Goal: Task Accomplishment & Management: Complete application form

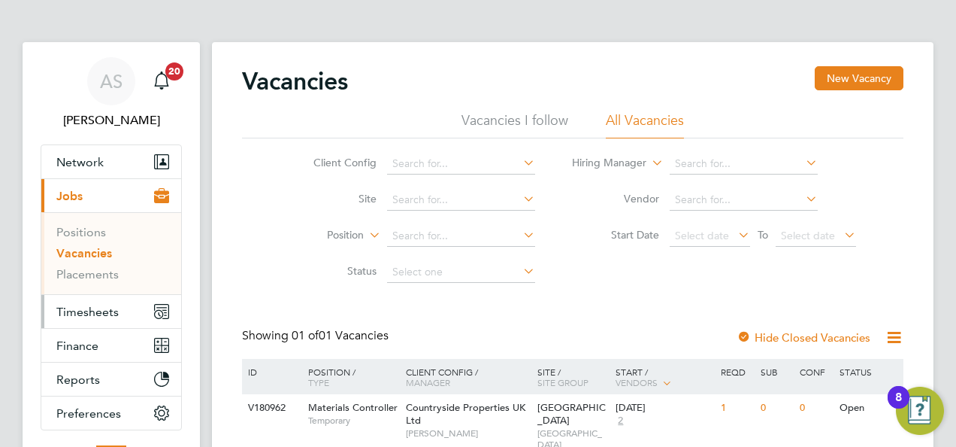
click at [86, 304] on span "Timesheets" at bounding box center [87, 311] width 62 height 14
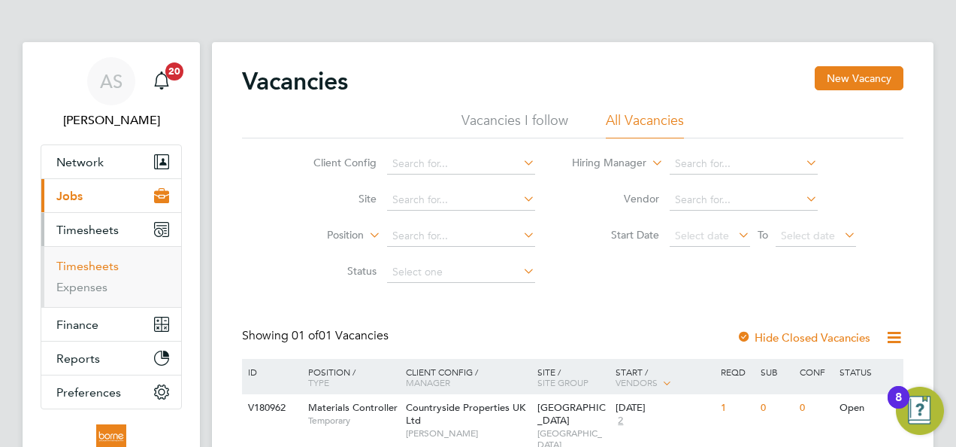
click at [100, 265] on link "Timesheets" at bounding box center [87, 266] width 62 height 14
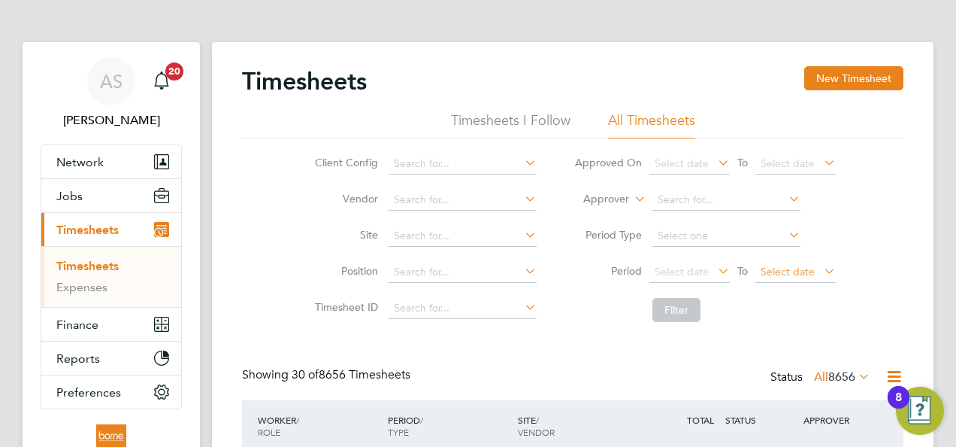
click at [788, 270] on span "Select date" at bounding box center [788, 272] width 54 height 14
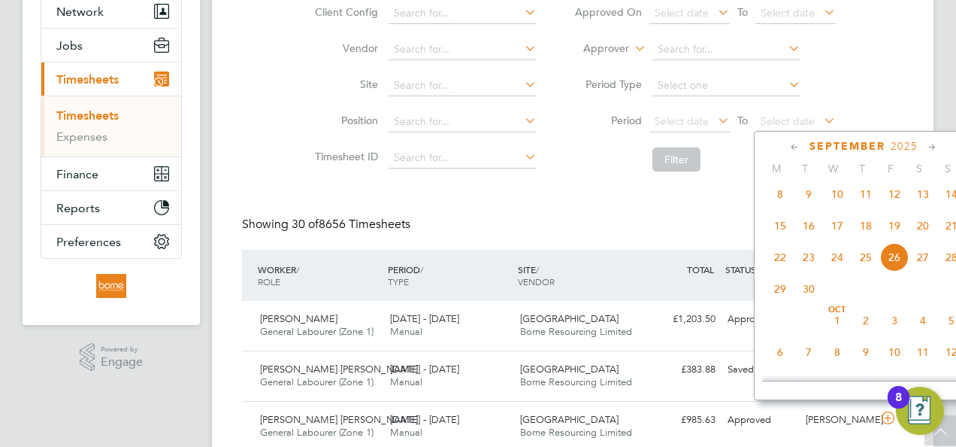
click at [790, 147] on icon at bounding box center [795, 147] width 14 height 17
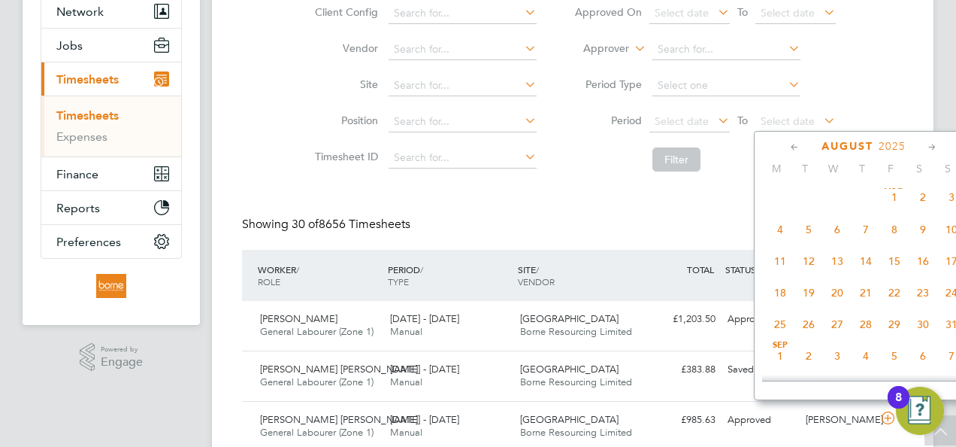
click at [953, 264] on span "17" at bounding box center [951, 261] width 29 height 29
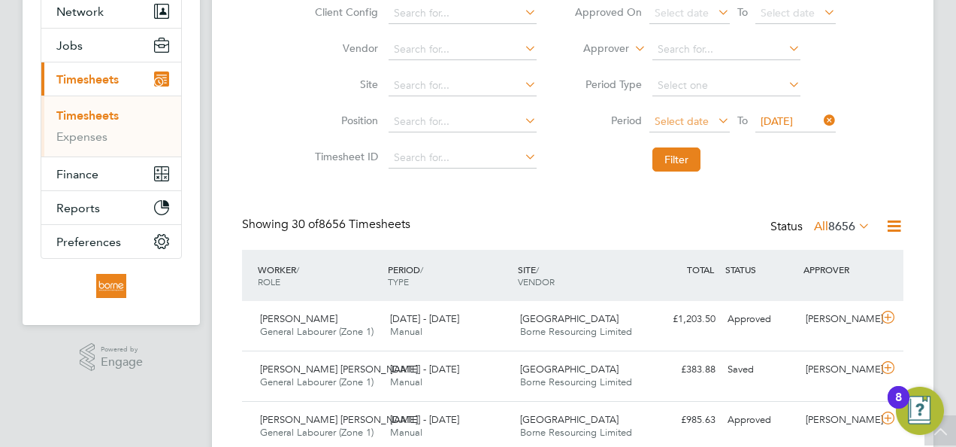
click at [710, 125] on span "Select date" at bounding box center [689, 122] width 80 height 20
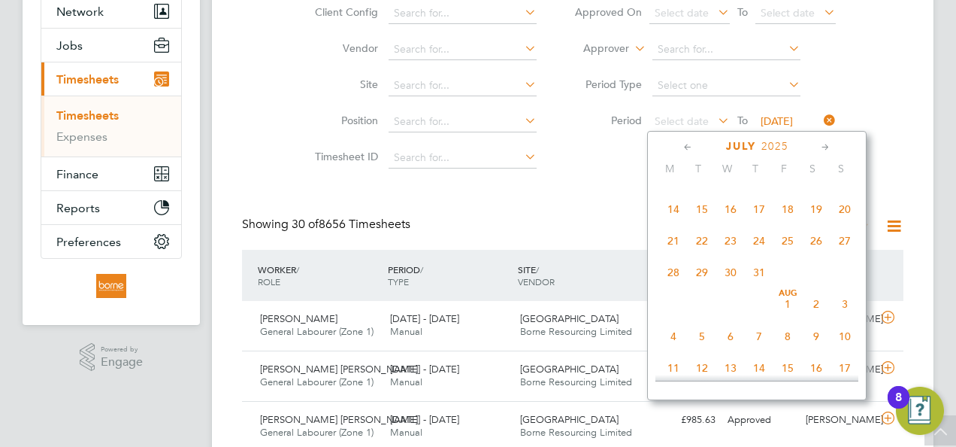
click at [677, 370] on span "11" at bounding box center [673, 367] width 29 height 29
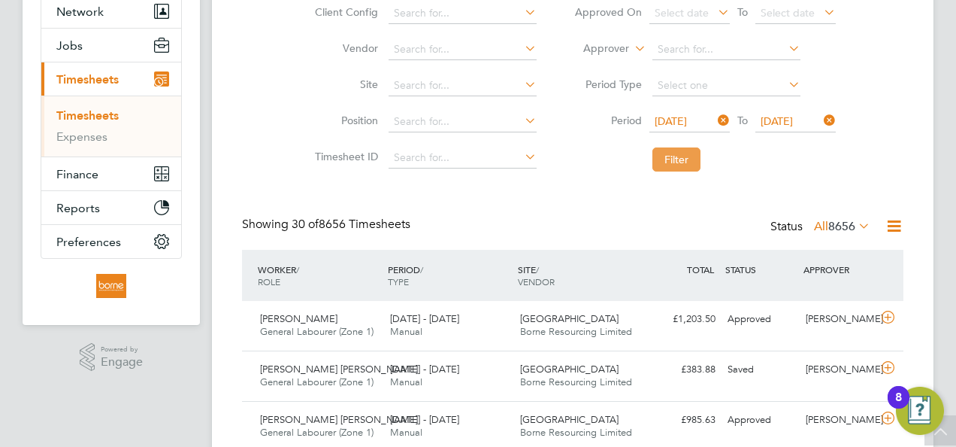
click at [670, 156] on button "Filter" at bounding box center [676, 159] width 48 height 24
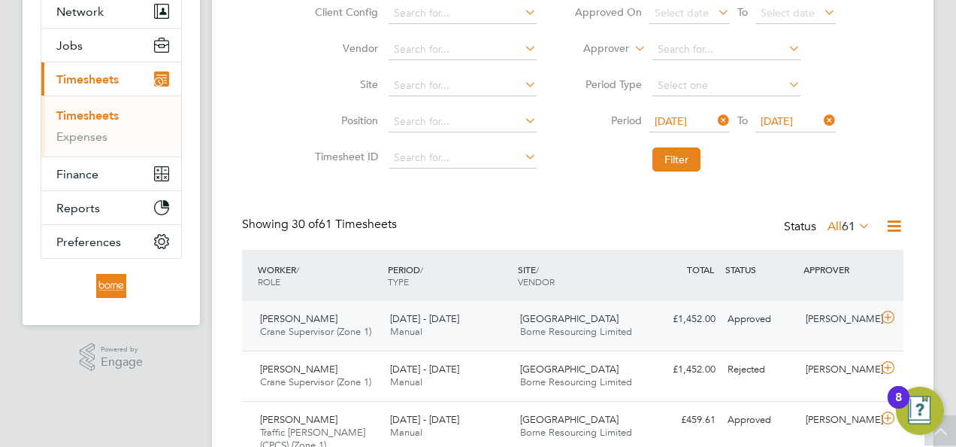
click at [497, 330] on div "[DATE] - [DATE] Manual" at bounding box center [449, 326] width 130 height 38
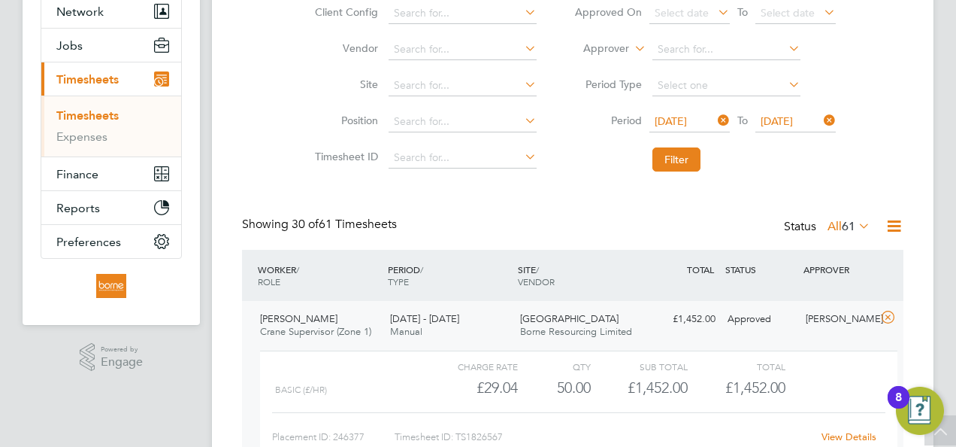
click at [840, 431] on link "View Details" at bounding box center [849, 436] width 55 height 13
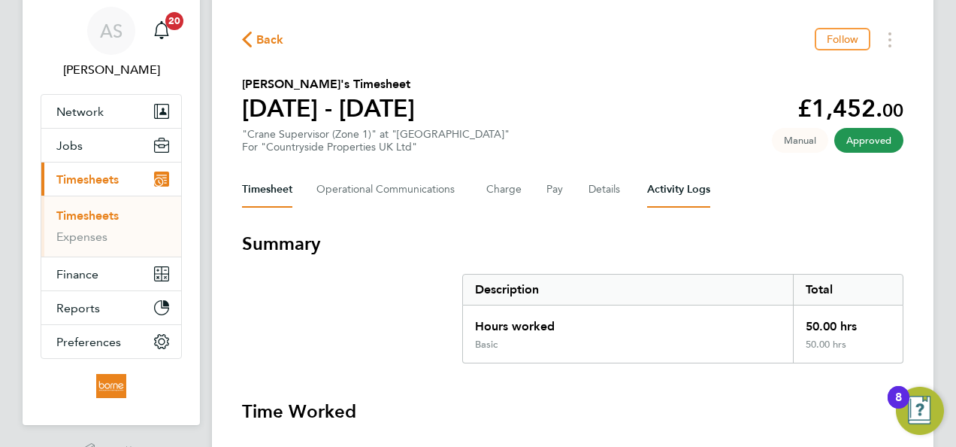
scroll to position [75, 0]
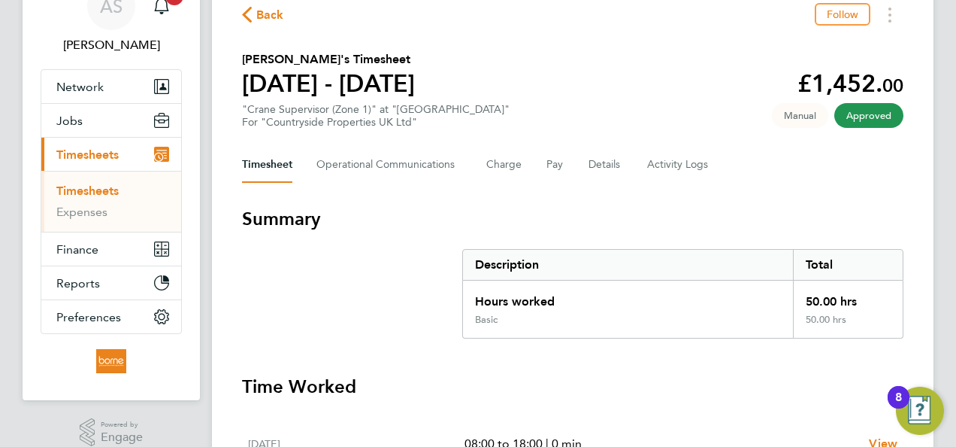
click at [94, 184] on link "Timesheets" at bounding box center [87, 190] width 62 height 14
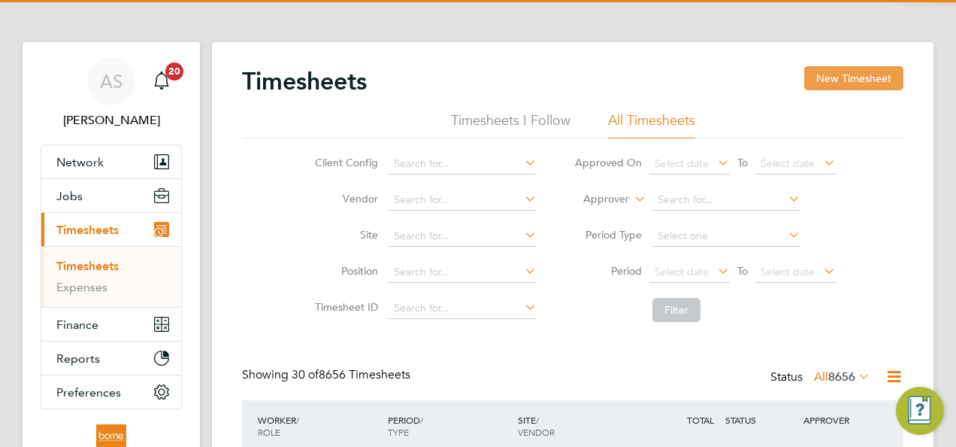
click at [881, 74] on button "New Timesheet" at bounding box center [853, 78] width 99 height 24
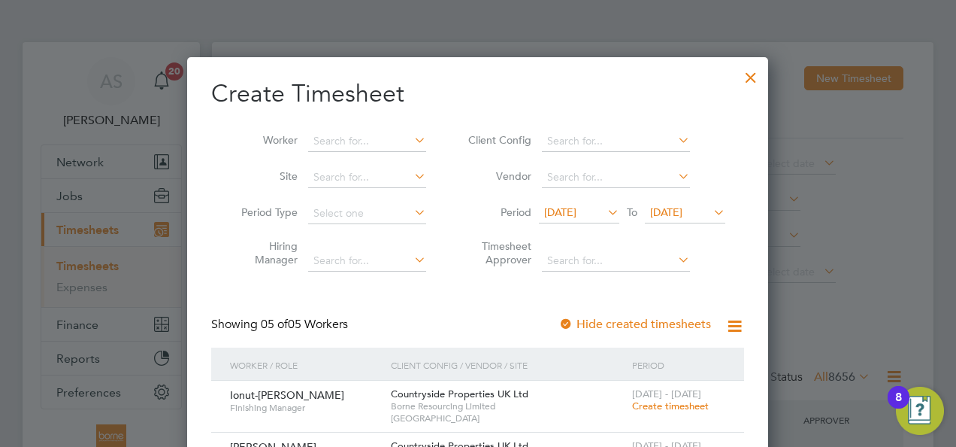
click at [683, 207] on span "19 Sep 2025" at bounding box center [666, 212] width 32 height 14
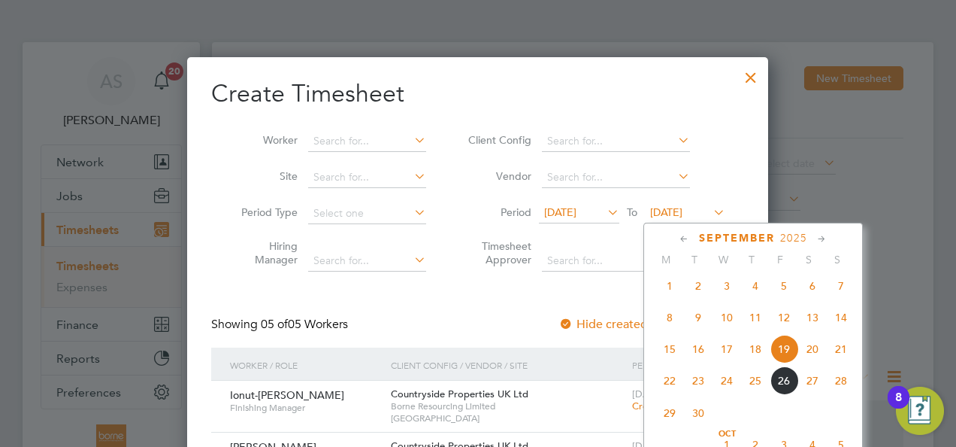
click at [843, 326] on span "14" at bounding box center [841, 317] width 29 height 29
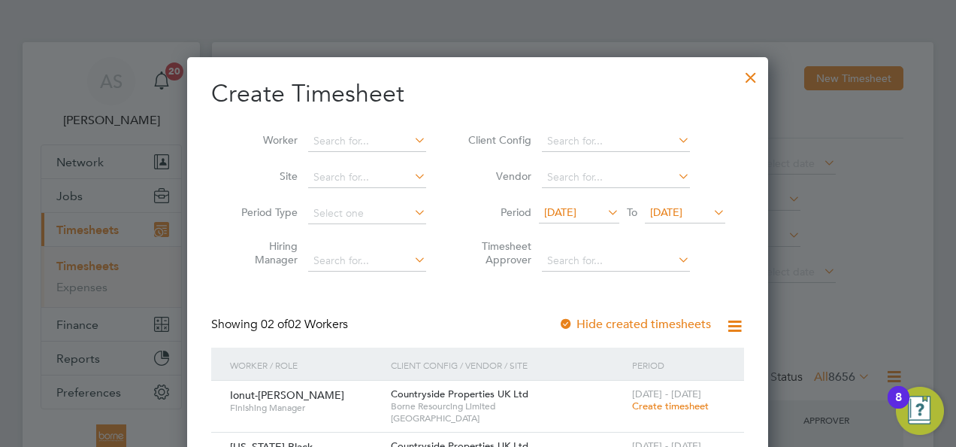
click at [682, 208] on span "14 Sep 2025" at bounding box center [666, 212] width 32 height 14
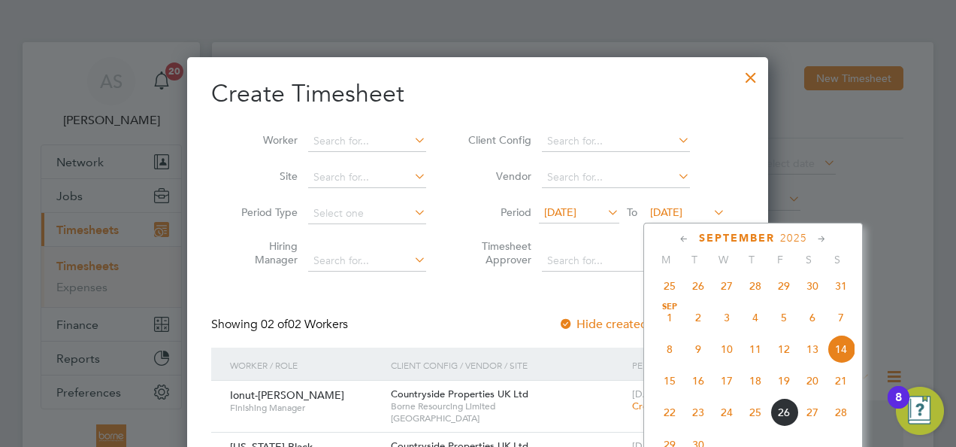
click at [842, 383] on span "21" at bounding box center [841, 380] width 29 height 29
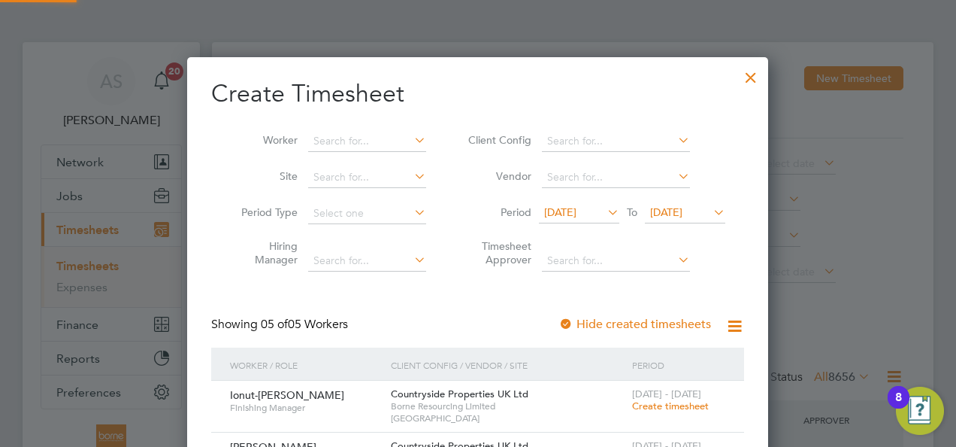
click at [577, 207] on span "12 Sep 2025" at bounding box center [560, 212] width 32 height 14
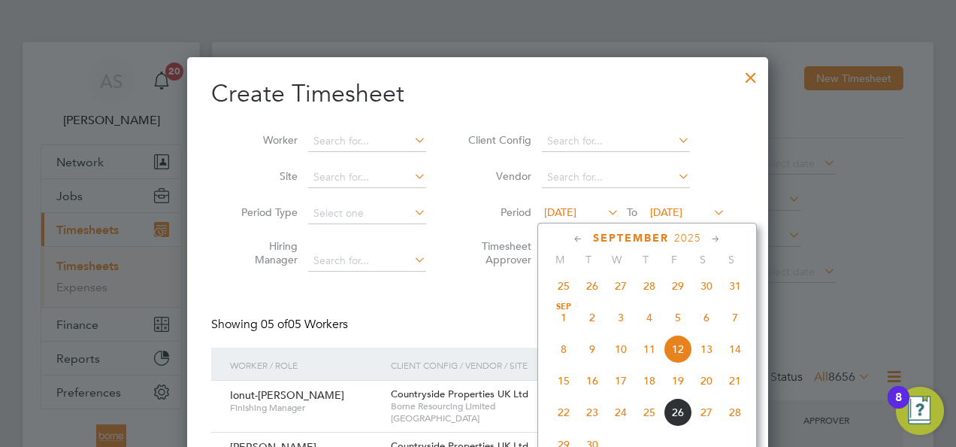
click at [561, 383] on span "15" at bounding box center [564, 380] width 29 height 29
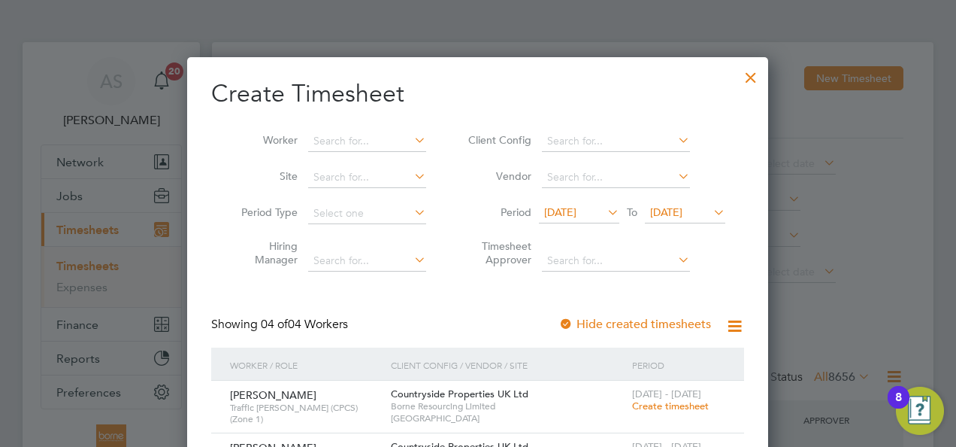
click at [752, 79] on div at bounding box center [750, 73] width 27 height 27
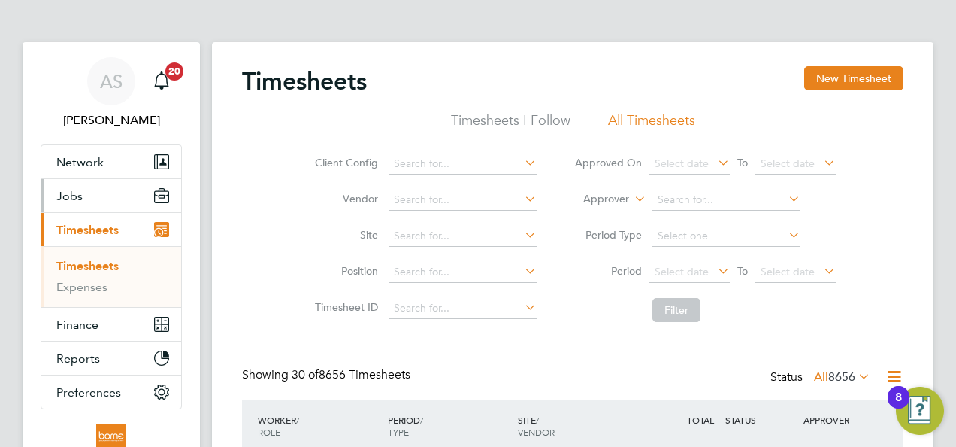
click at [75, 198] on span "Jobs" at bounding box center [69, 196] width 26 height 14
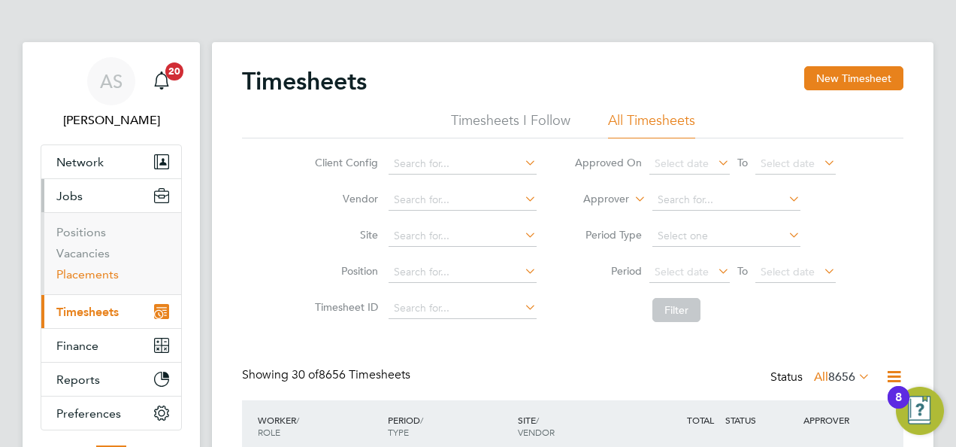
click at [99, 272] on link "Placements" at bounding box center [87, 274] width 62 height 14
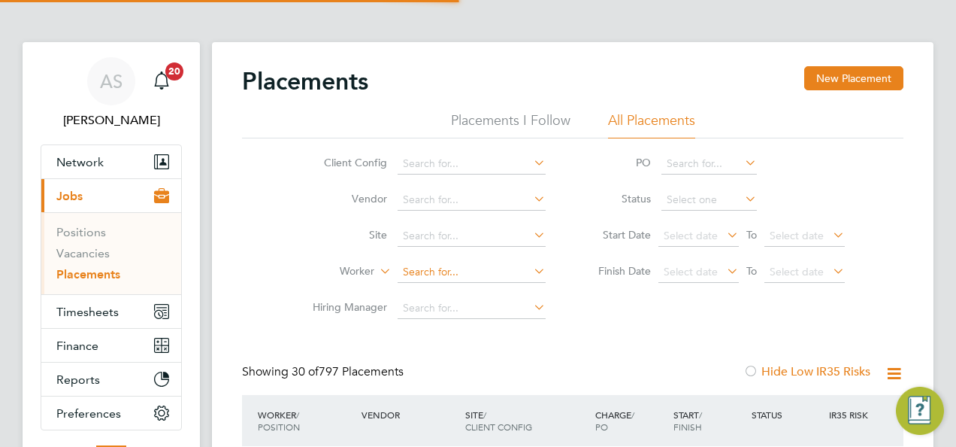
click at [445, 272] on input at bounding box center [472, 272] width 148 height 21
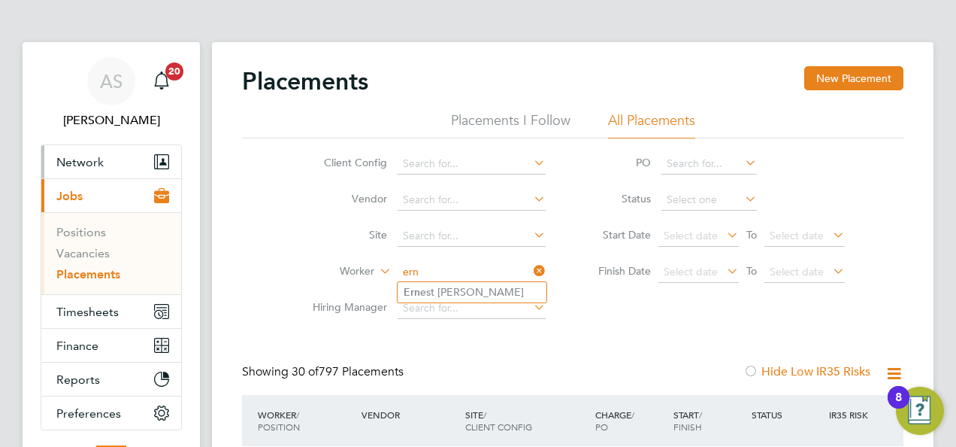
type input "ern"
click at [75, 158] on span "Network" at bounding box center [79, 162] width 47 height 14
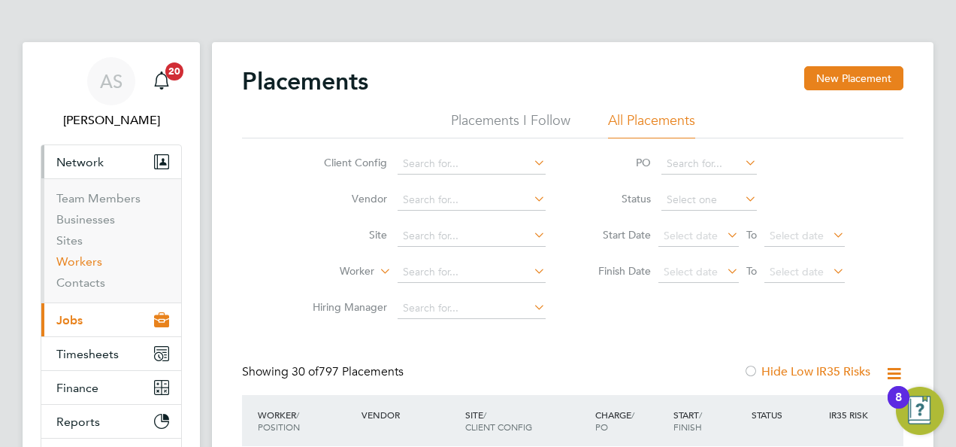
click at [95, 263] on link "Workers" at bounding box center [79, 261] width 46 height 14
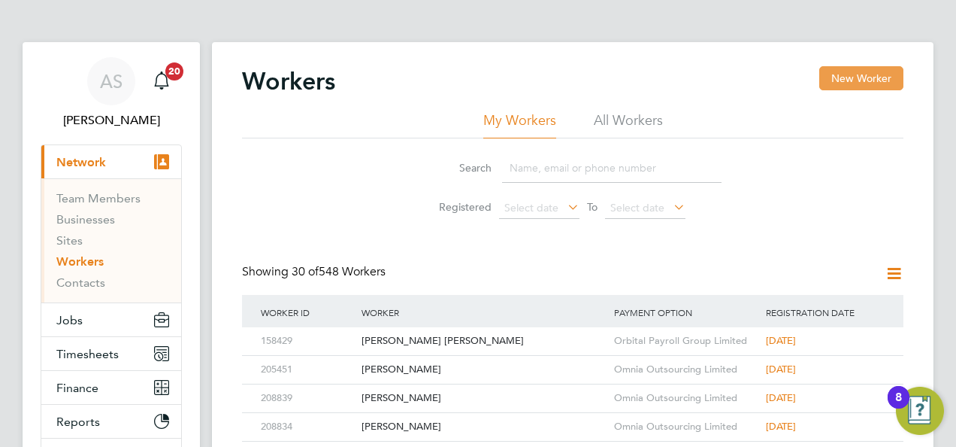
click at [852, 75] on button "New Worker" at bounding box center [861, 78] width 84 height 24
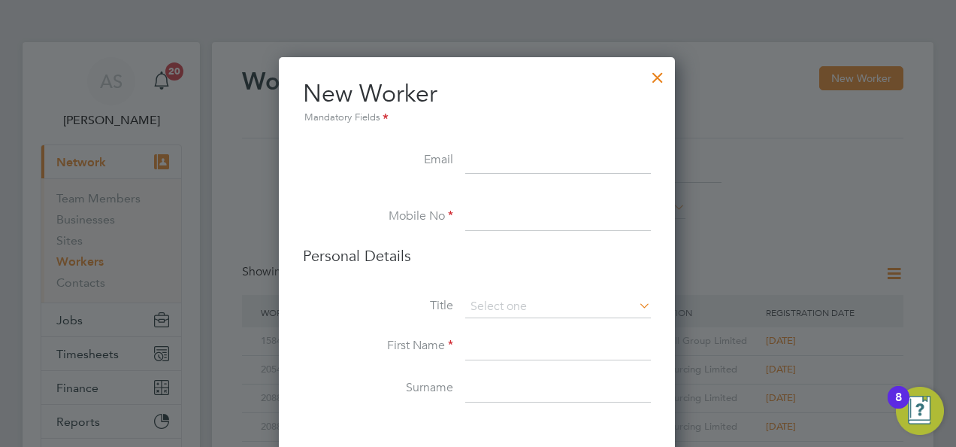
paste input "ernestgyebi77@gmail.com07788754614"
drag, startPoint x: 571, startPoint y: 156, endPoint x: 701, endPoint y: 159, distance: 130.1
type input "ernestgyebi77@gmail.com"
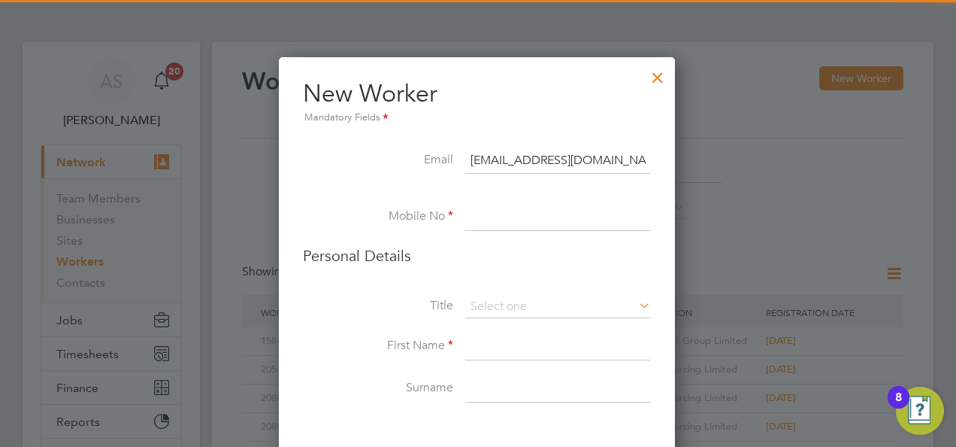
drag, startPoint x: 510, startPoint y: 201, endPoint x: 477, endPoint y: 218, distance: 37.0
click at [477, 218] on input at bounding box center [558, 217] width 186 height 27
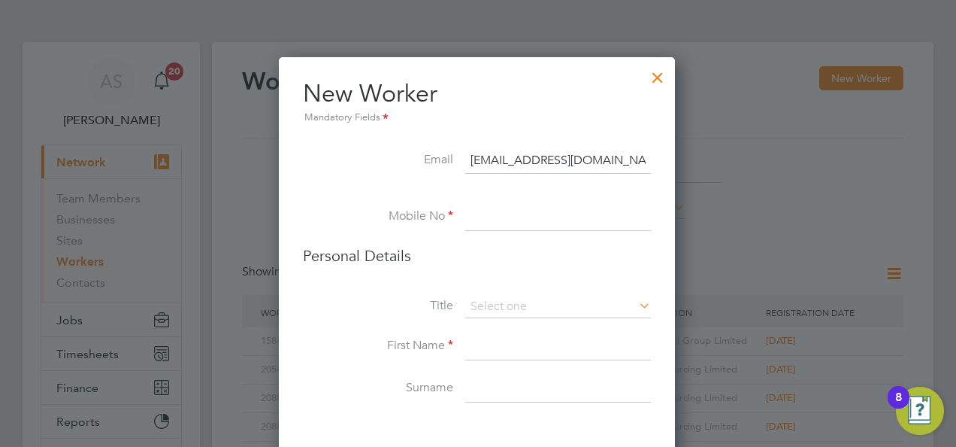
paste input "07788754614"
type input "07788754614"
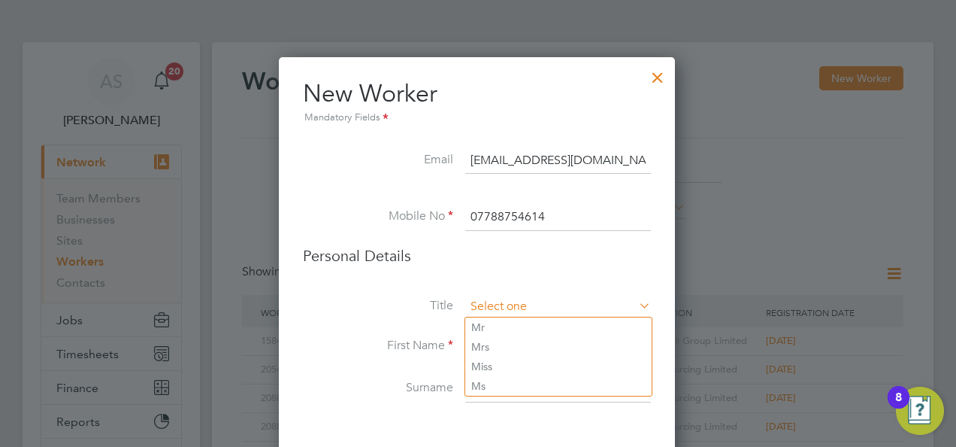
click at [520, 301] on input at bounding box center [558, 306] width 186 height 23
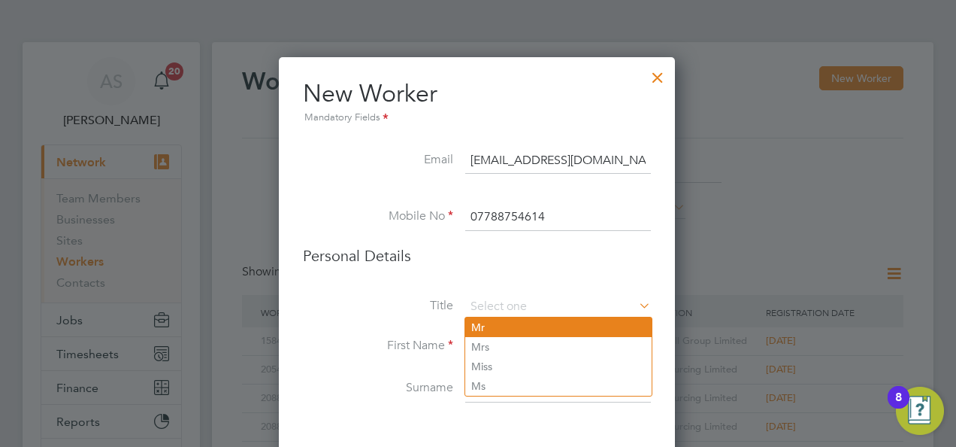
click at [513, 323] on li "Mr" at bounding box center [558, 327] width 186 height 20
type input "Mr"
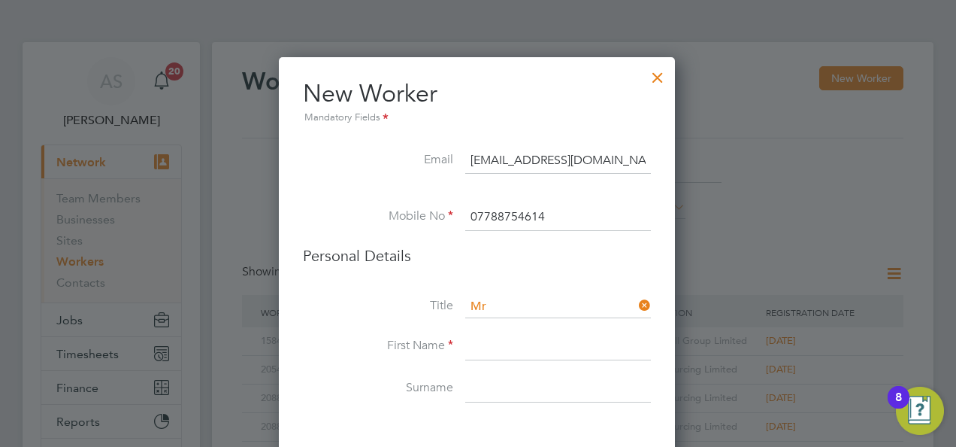
click at [520, 350] on input at bounding box center [558, 346] width 186 height 27
paste input "Ernest Gyebi"
drag, startPoint x: 511, startPoint y: 344, endPoint x: 562, endPoint y: 340, distance: 51.3
click at [568, 335] on input "Ernest Gyebi" at bounding box center [558, 346] width 186 height 27
type input "Ernest"
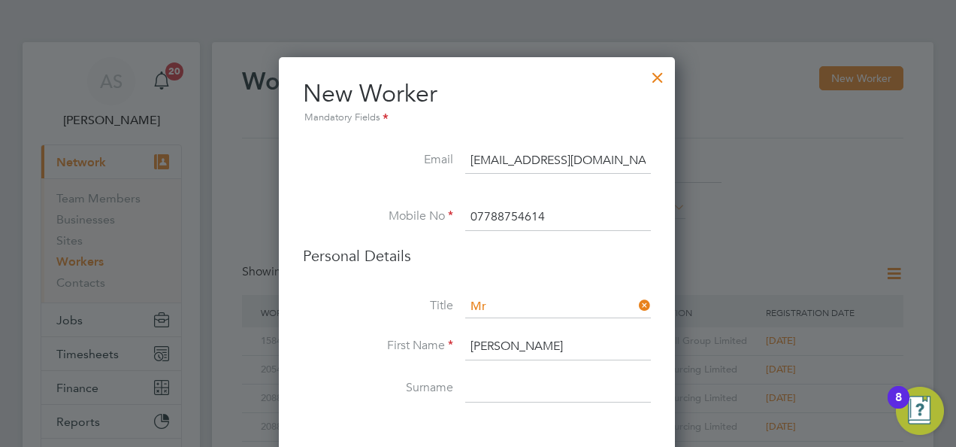
paste input "Gyebi"
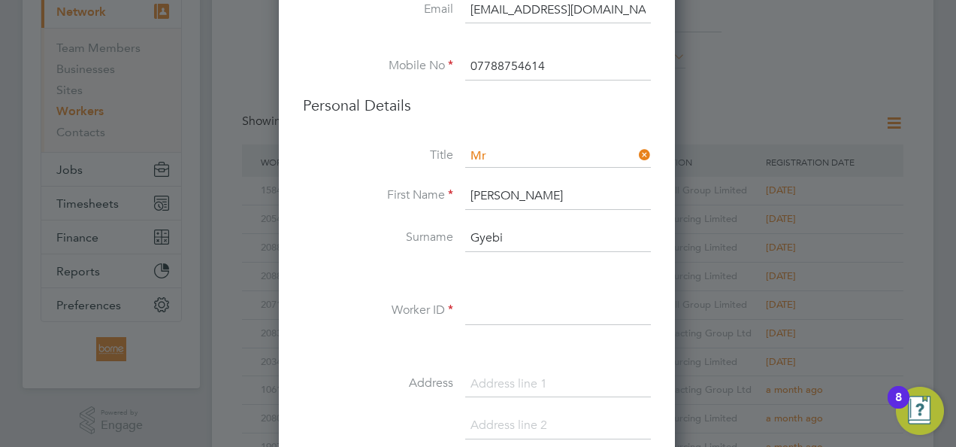
scroll to position [226, 0]
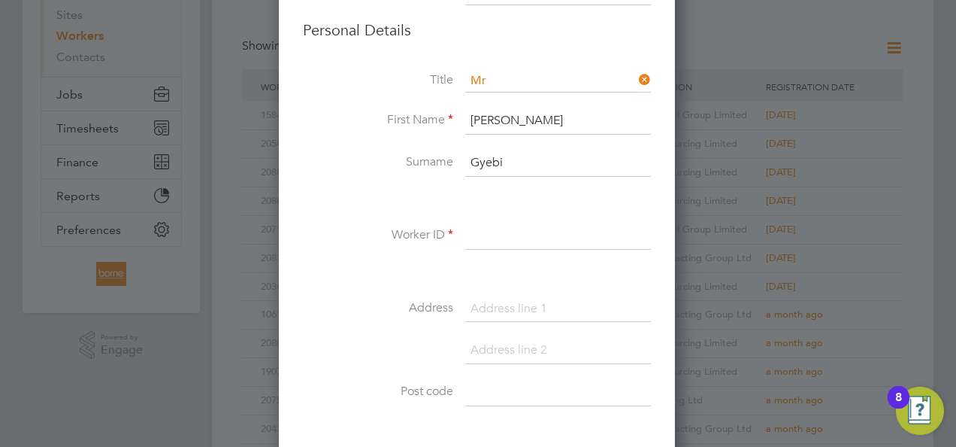
type input "Gyebi"
click at [535, 226] on input at bounding box center [558, 236] width 186 height 27
type input "208982"
paste input "42 Paxford RoadHA0 3RQ"
drag, startPoint x: 564, startPoint y: 304, endPoint x: 662, endPoint y: 318, distance: 98.8
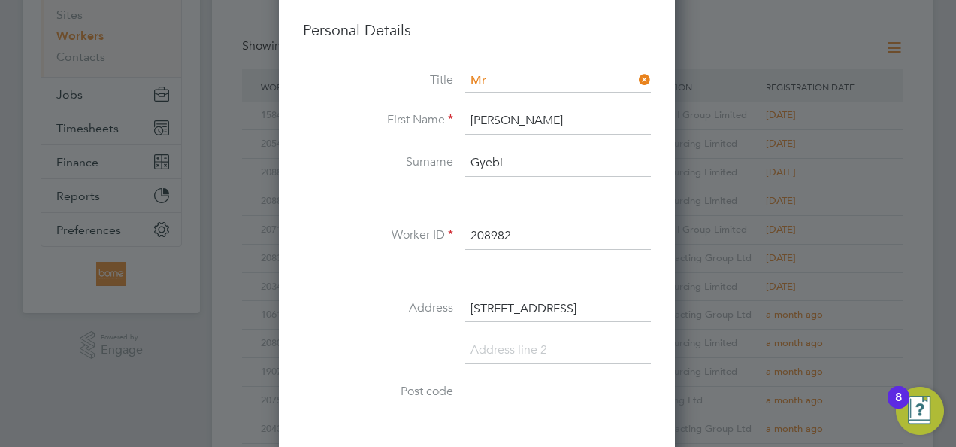
click at [704, 317] on div "Workers New Worker My Workers All Workers Search Registered Select date To Sele…" at bounding box center [573, 424] width 722 height 1214
click at [565, 300] on input "42 Paxford RoadHA0 3RQ" at bounding box center [558, 308] width 186 height 27
drag, startPoint x: 560, startPoint y: 304, endPoint x: 685, endPoint y: 314, distance: 125.2
click at [685, 314] on div "Workers New Worker My Workers All Workers Search Registered Select date To Sele…" at bounding box center [573, 424] width 722 height 1214
type input "42 Paxford Road"
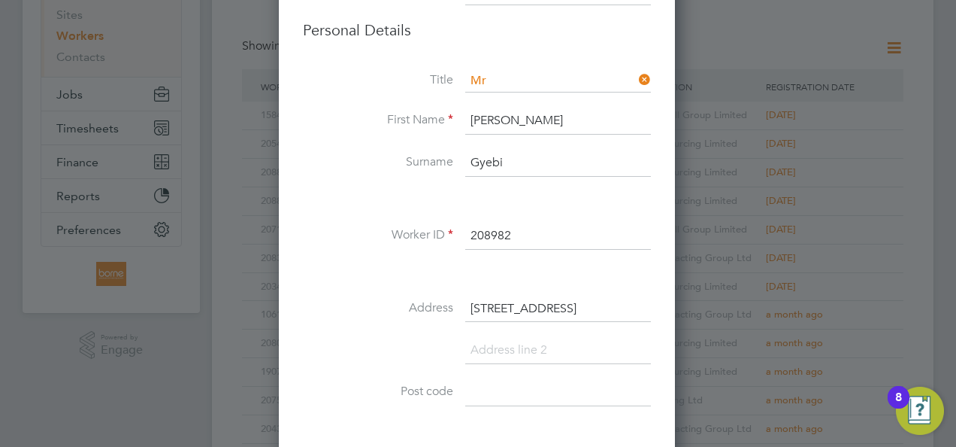
paste input "HA0 3RQ"
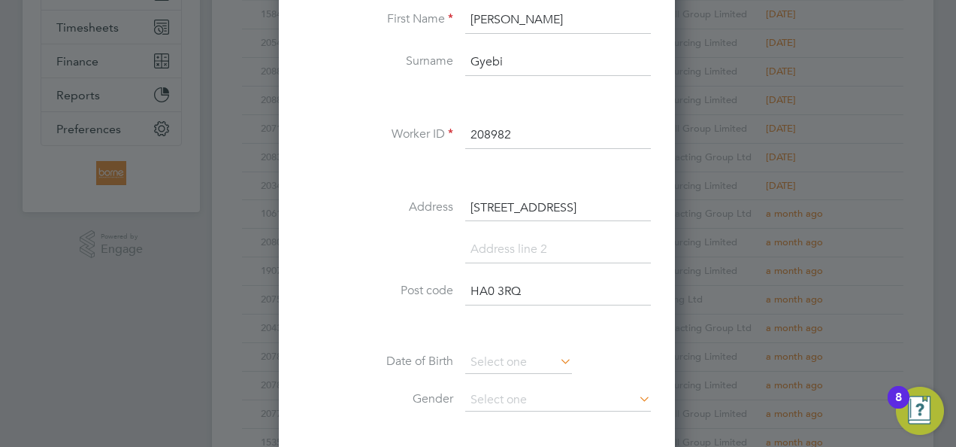
scroll to position [451, 0]
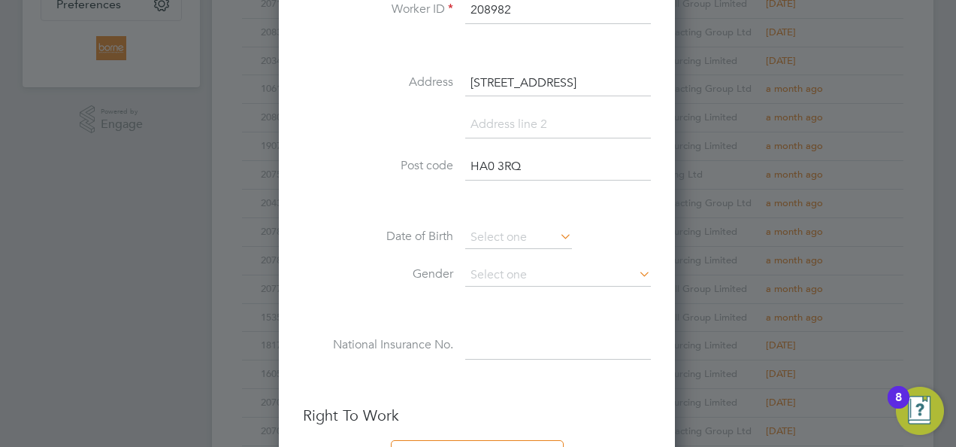
type input "HA0 3RQ"
click at [487, 226] on input at bounding box center [518, 237] width 107 height 23
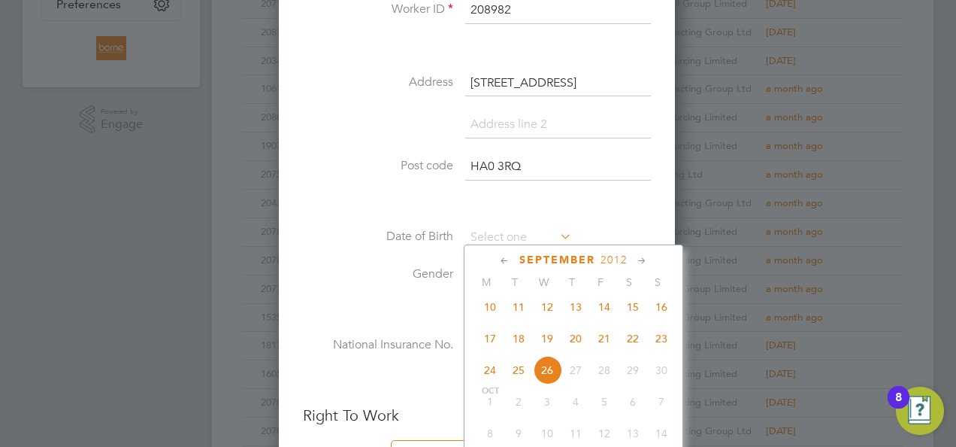
click at [608, 258] on span "2012" at bounding box center [614, 259] width 27 height 13
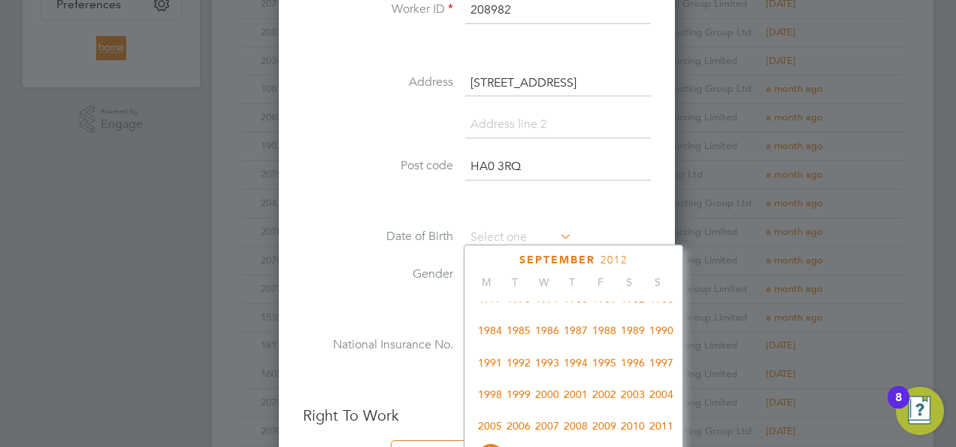
scroll to position [243, 0]
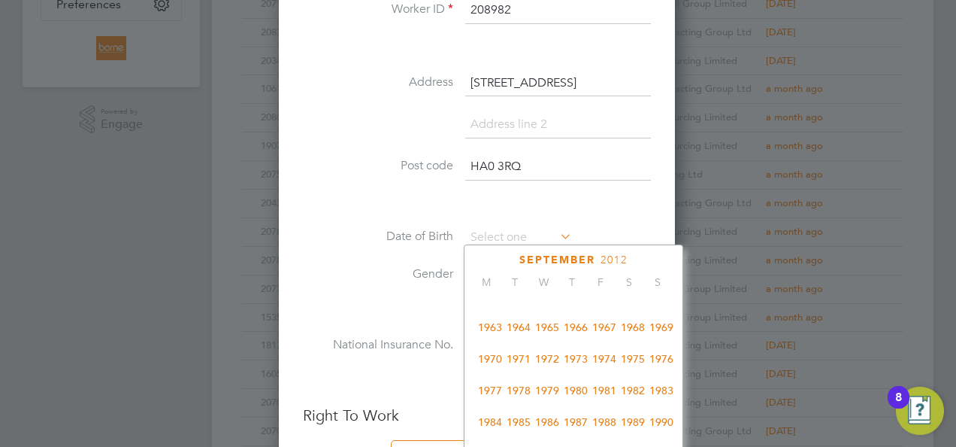
click at [494, 421] on span "1984" at bounding box center [490, 421] width 29 height 29
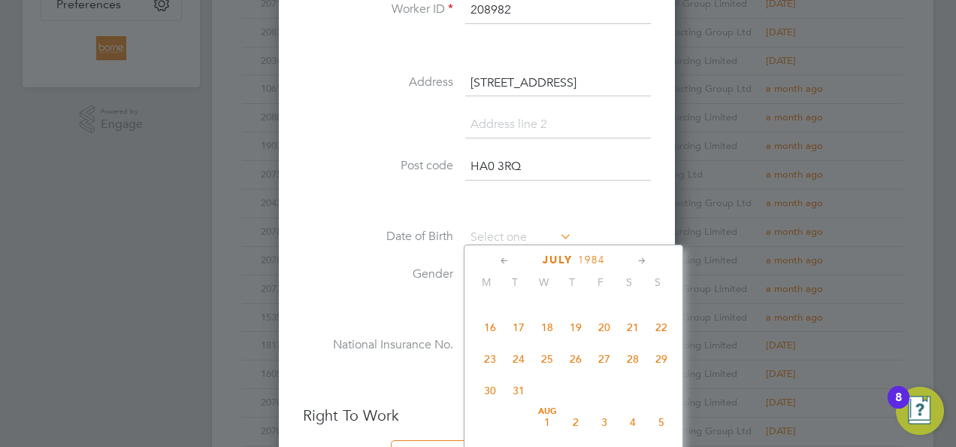
click at [643, 258] on icon at bounding box center [642, 261] width 14 height 17
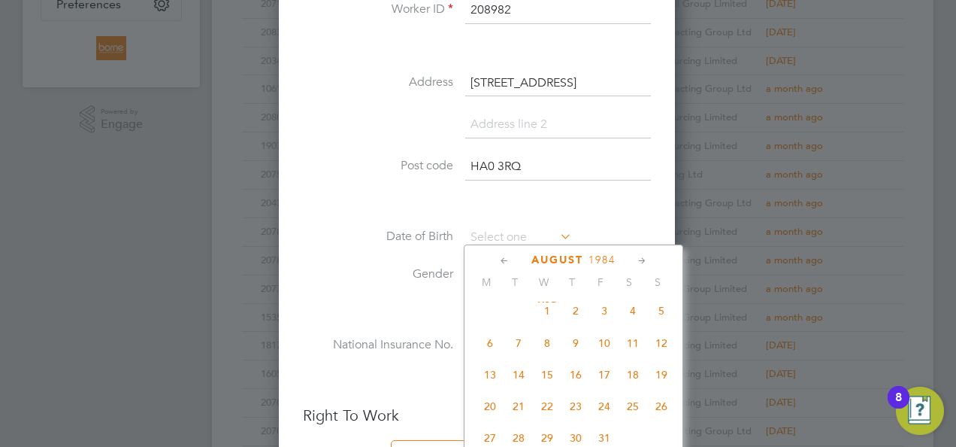
click at [643, 258] on icon at bounding box center [642, 261] width 14 height 17
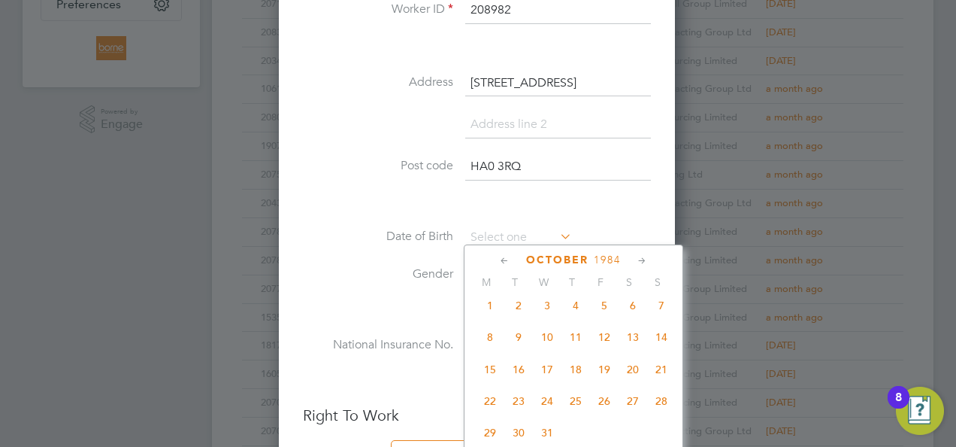
click at [643, 258] on icon at bounding box center [642, 261] width 14 height 17
click at [658, 314] on span "4" at bounding box center [661, 303] width 29 height 29
type input "04 Nov 1984"
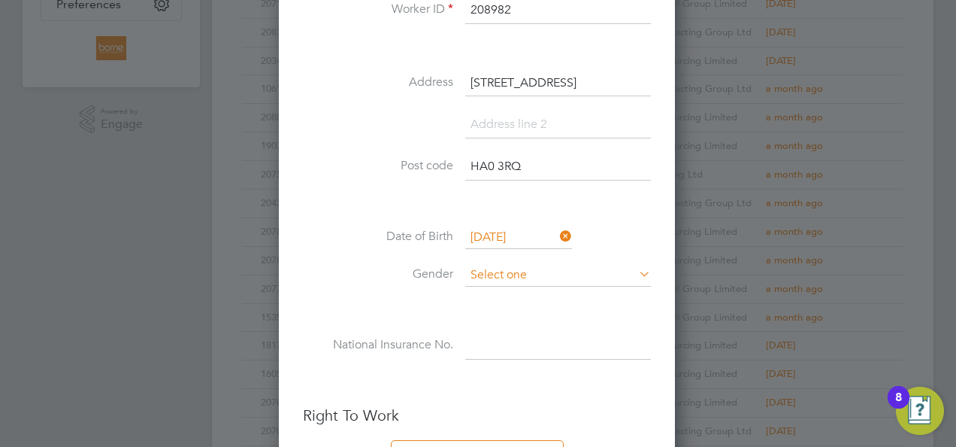
click at [530, 266] on input at bounding box center [558, 275] width 186 height 23
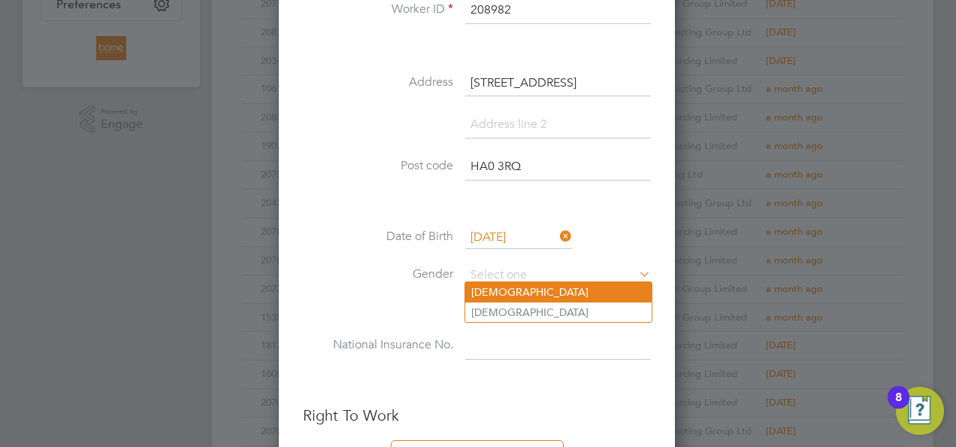
click at [523, 290] on li "Male" at bounding box center [558, 292] width 186 height 20
type input "Male"
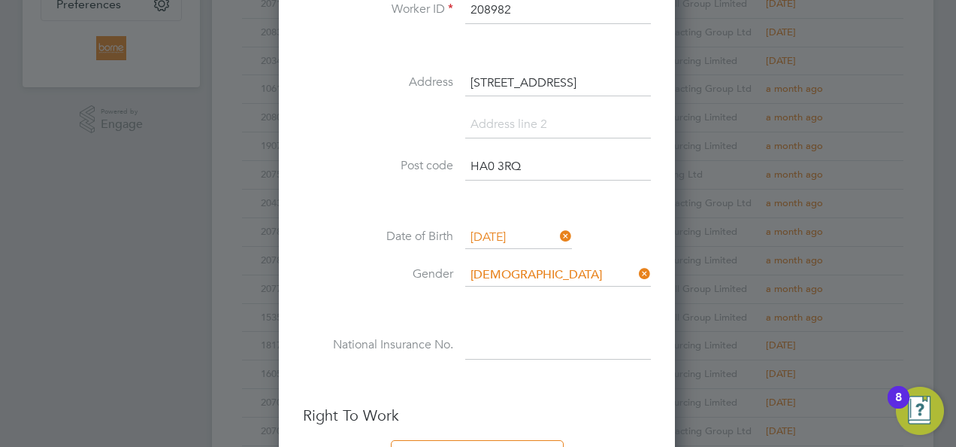
paste input "TJ488541B"
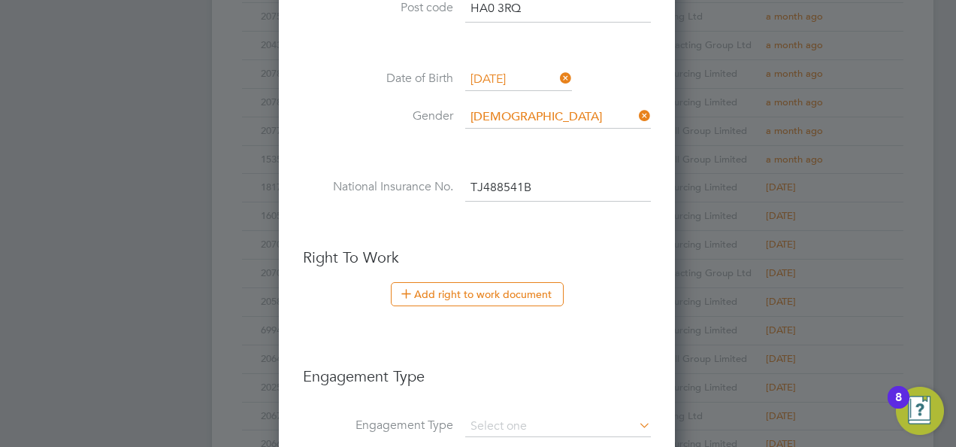
scroll to position [677, 0]
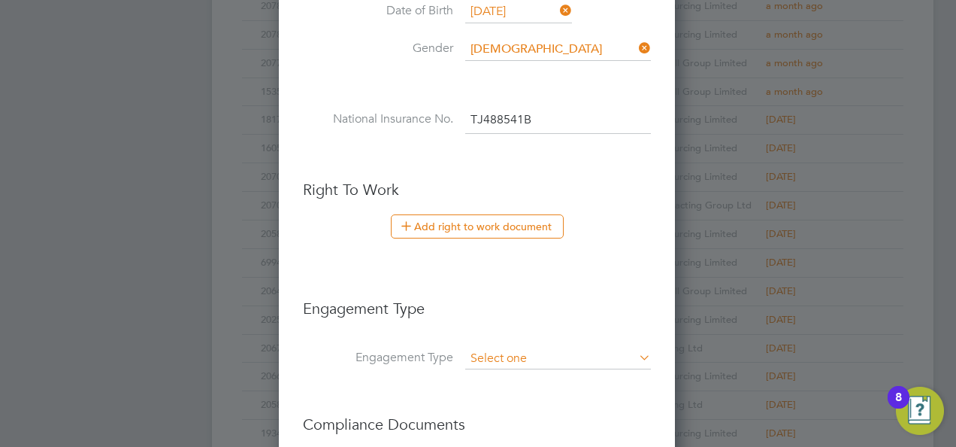
type input "TJ 48 85 41 B"
click at [516, 352] on input at bounding box center [558, 358] width 186 height 21
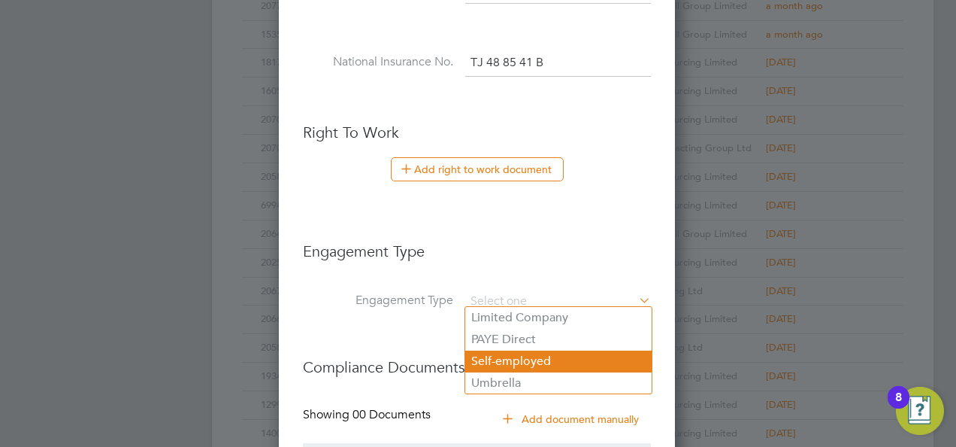
scroll to position [752, 0]
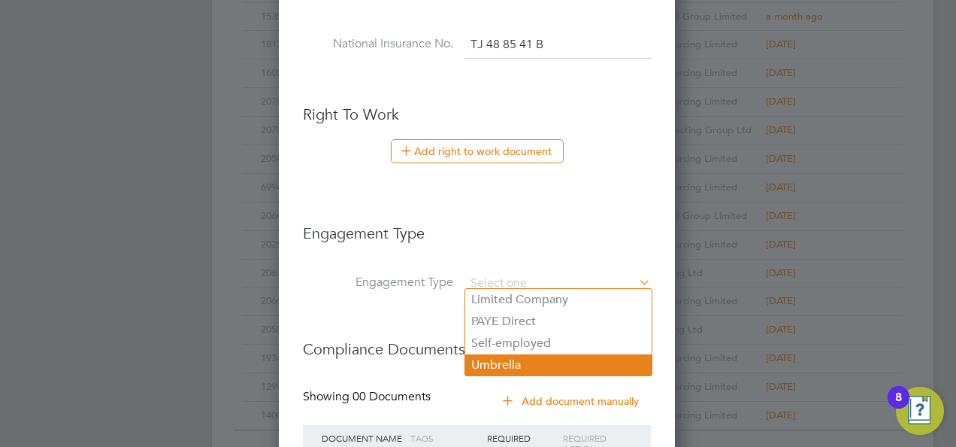
click at [525, 356] on li "Umbrella" at bounding box center [558, 365] width 186 height 22
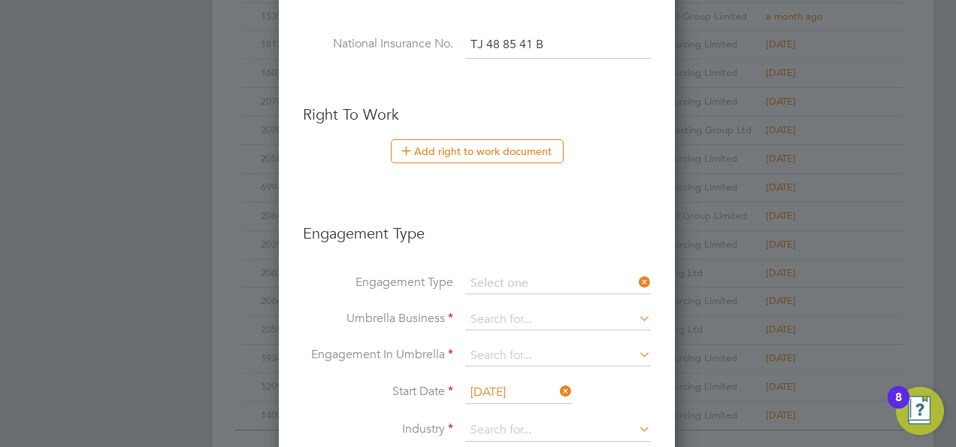
type input "Umbrella"
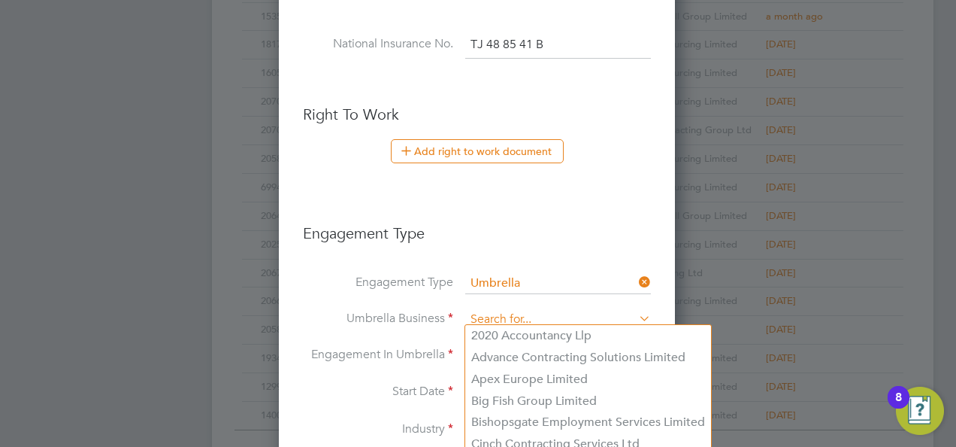
click at [525, 310] on input at bounding box center [558, 319] width 186 height 21
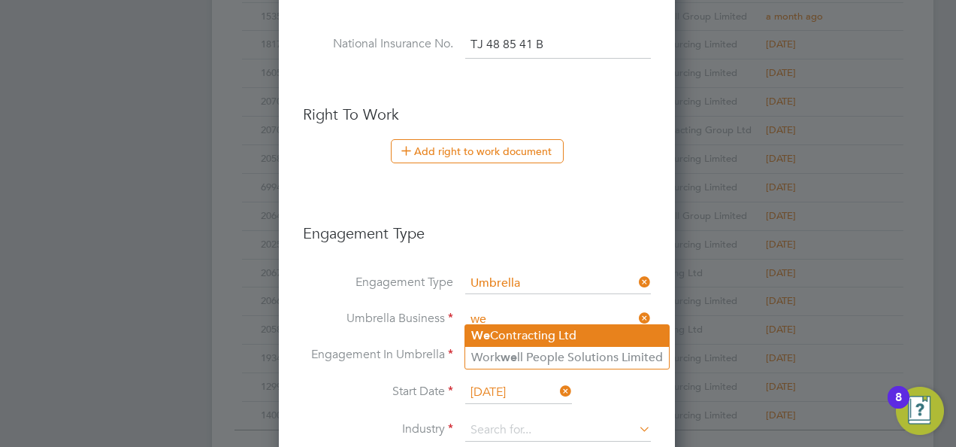
click at [525, 328] on li "We Contracting Ltd" at bounding box center [567, 336] width 204 height 22
type input "We Contracting Ltd"
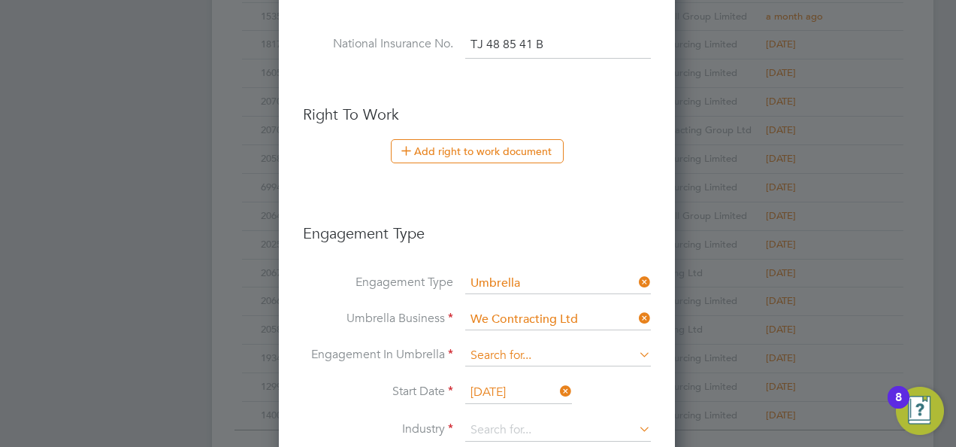
click at [532, 352] on input at bounding box center [558, 355] width 186 height 21
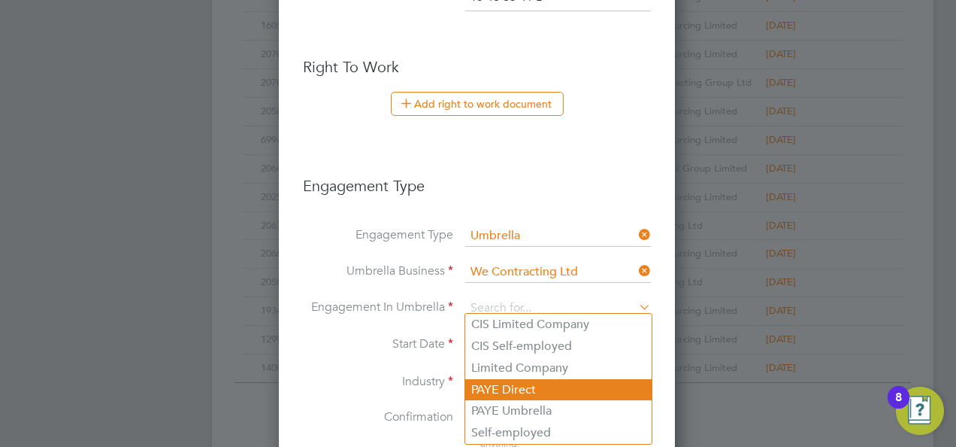
scroll to position [827, 0]
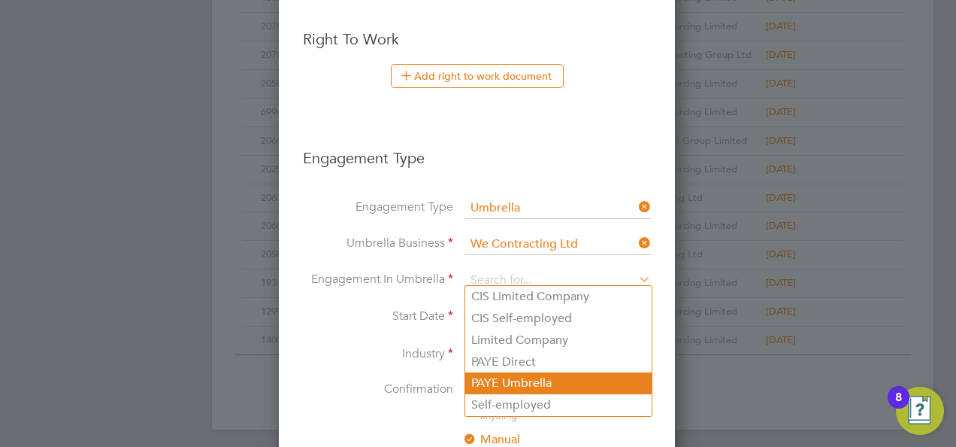
click at [532, 385] on li "PAYE Umbrella" at bounding box center [558, 383] width 186 height 22
type input "PAYE Umbrella"
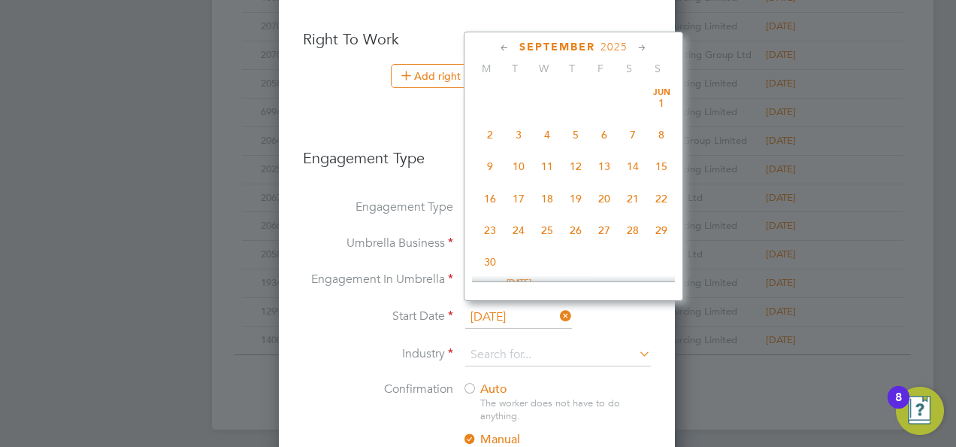
click at [533, 311] on input "26 Sep 2025" at bounding box center [518, 317] width 107 height 23
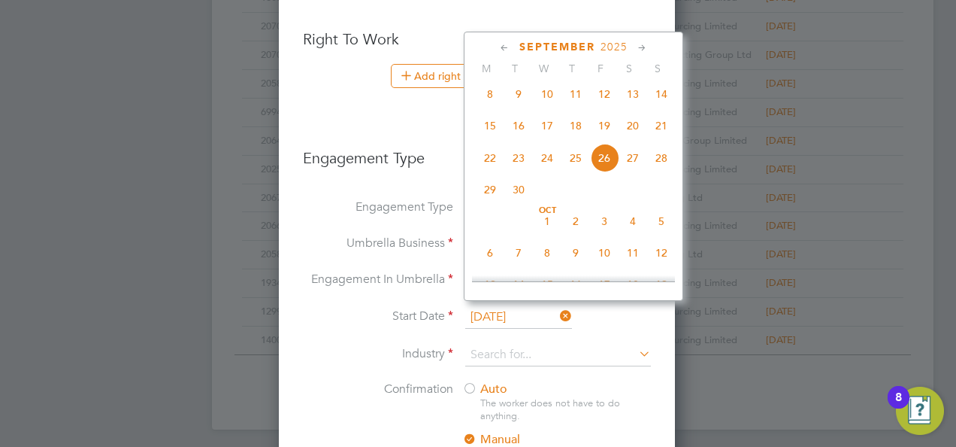
click at [523, 133] on span "16" at bounding box center [518, 125] width 29 height 29
type input "16 Sep 2025"
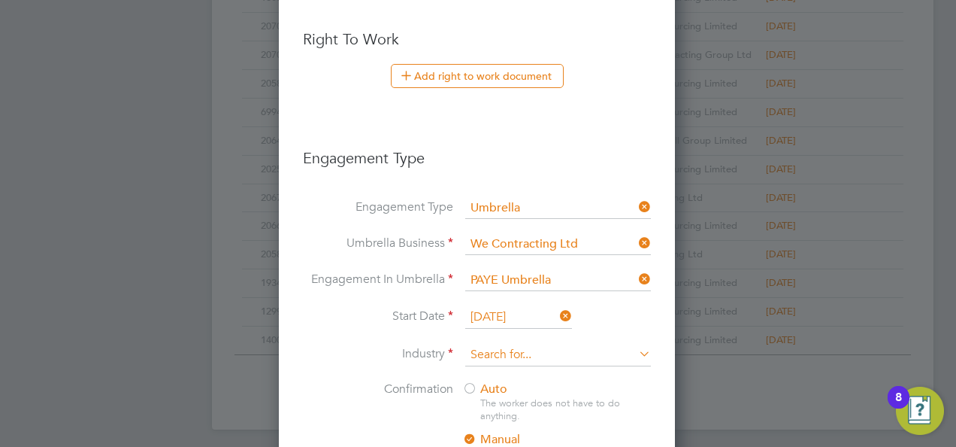
click at [529, 346] on input at bounding box center [558, 355] width 186 height 23
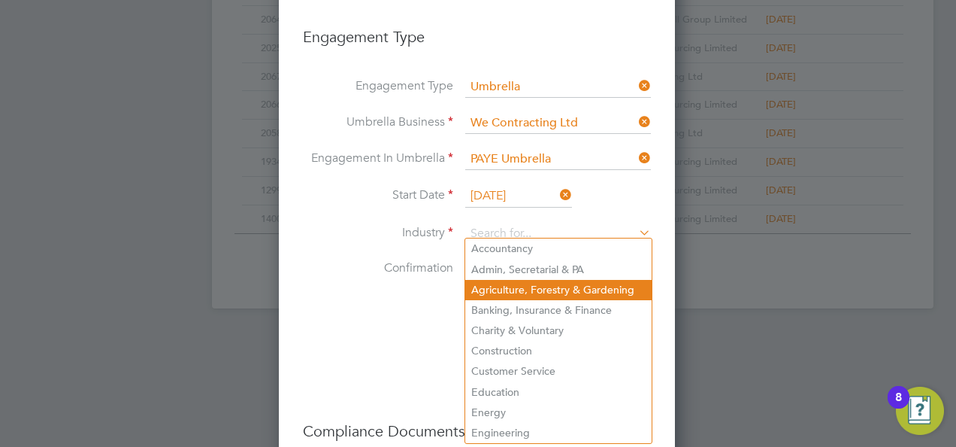
scroll to position [977, 0]
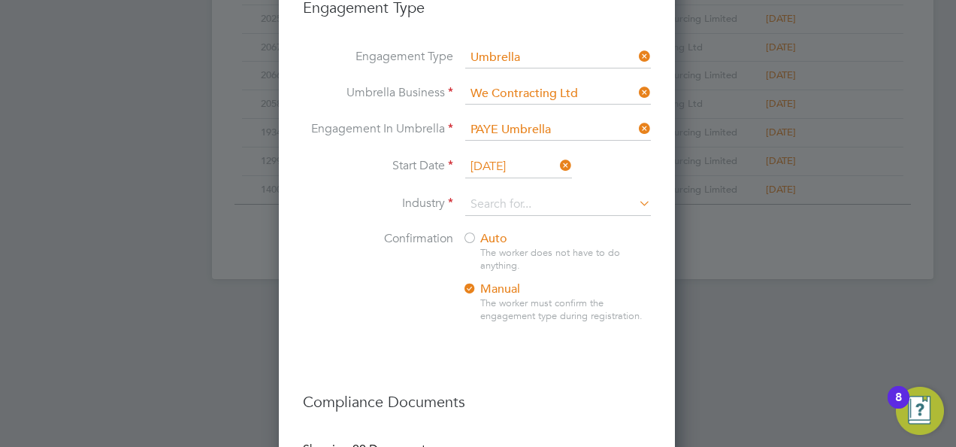
click at [523, 325] on li "Construction" at bounding box center [558, 321] width 186 height 20
type input "Construction"
click at [467, 232] on div at bounding box center [469, 239] width 15 height 15
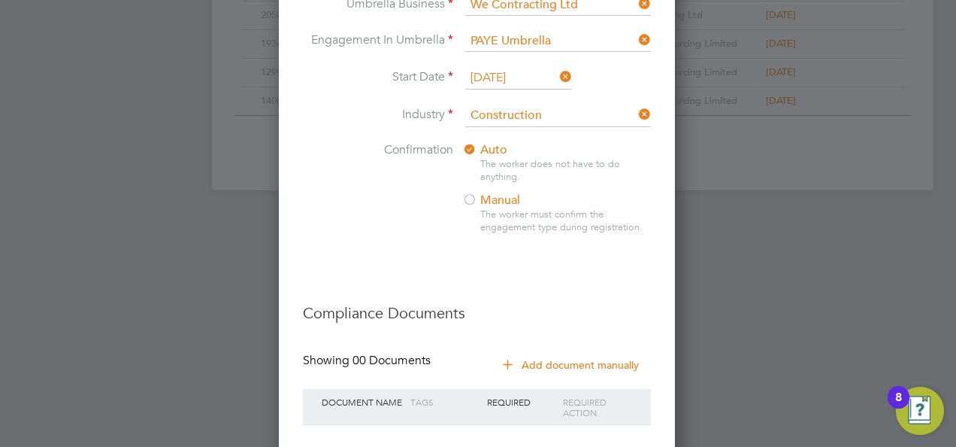
scroll to position [1128, 0]
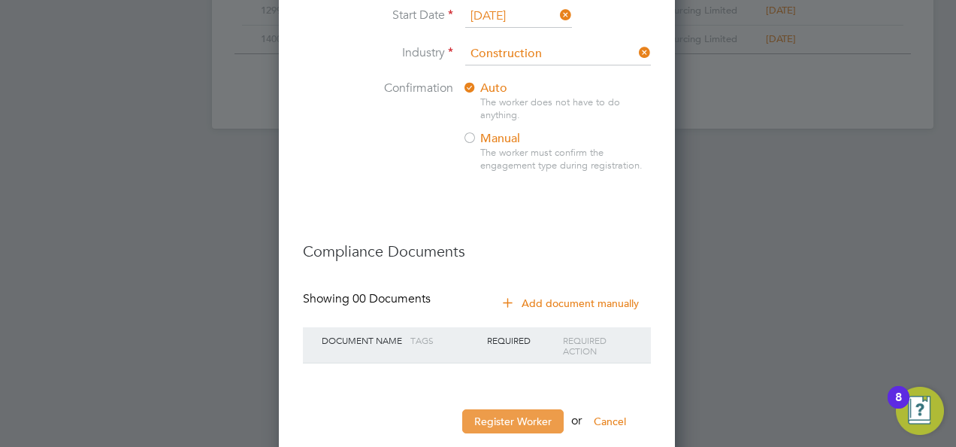
click at [530, 416] on button "Register Worker" at bounding box center [512, 421] width 101 height 24
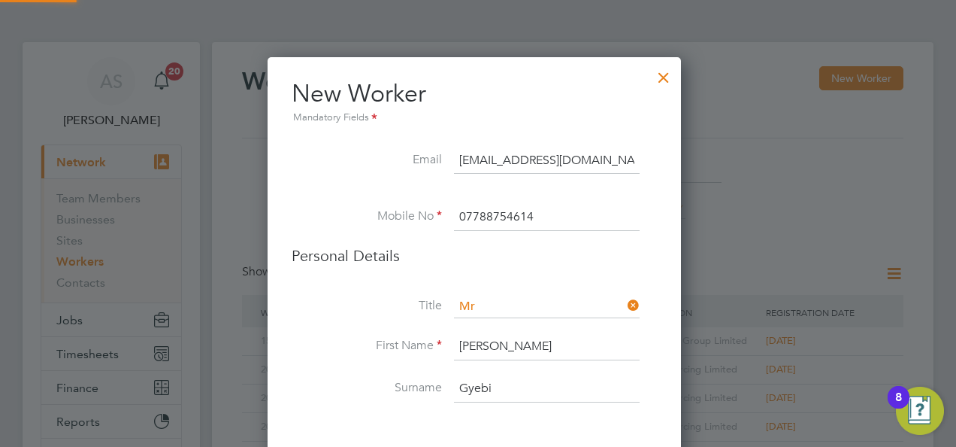
scroll to position [1542, 420]
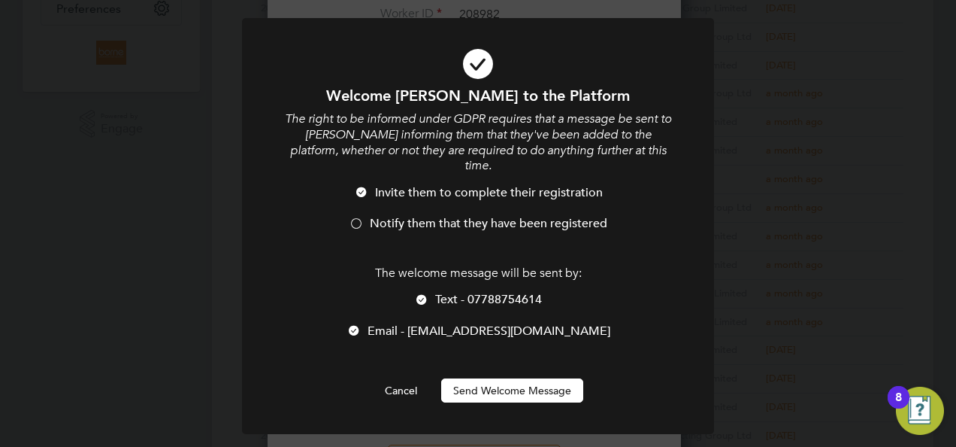
click at [362, 217] on div at bounding box center [356, 224] width 15 height 15
click at [425, 293] on div at bounding box center [421, 300] width 15 height 15
click at [500, 378] on button "Send Welcome Message" at bounding box center [512, 390] width 142 height 24
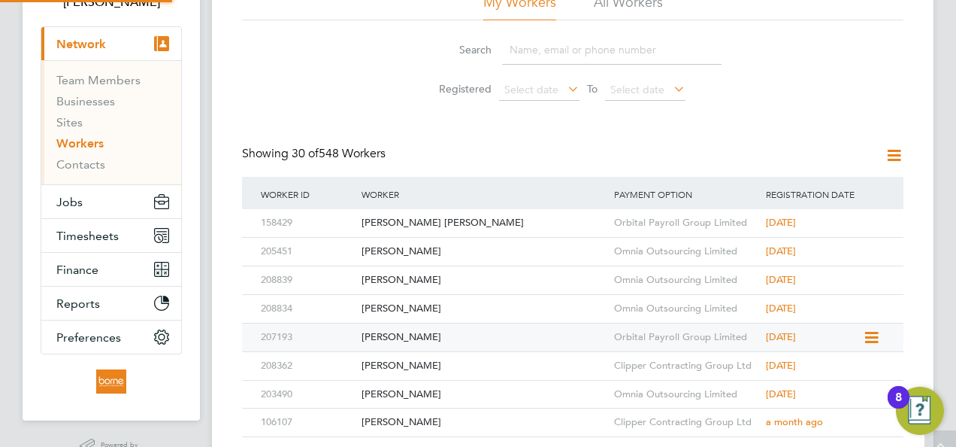
scroll to position [0, 0]
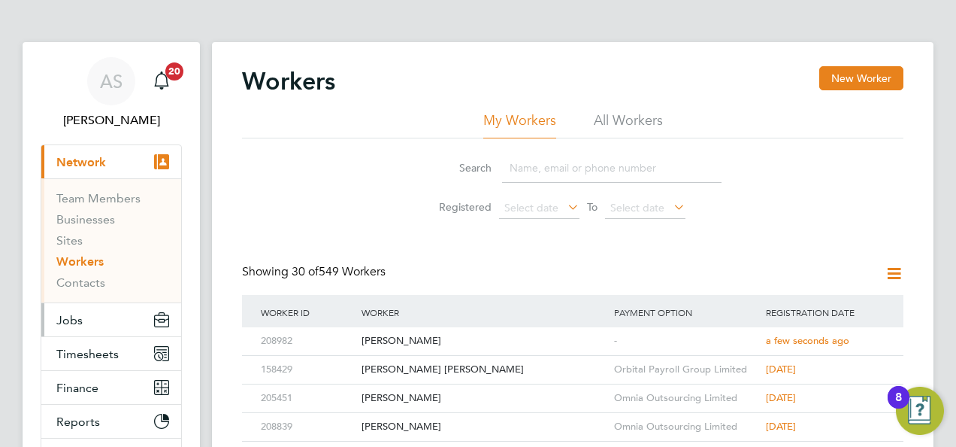
click at [82, 322] on button "Jobs" at bounding box center [111, 319] width 140 height 33
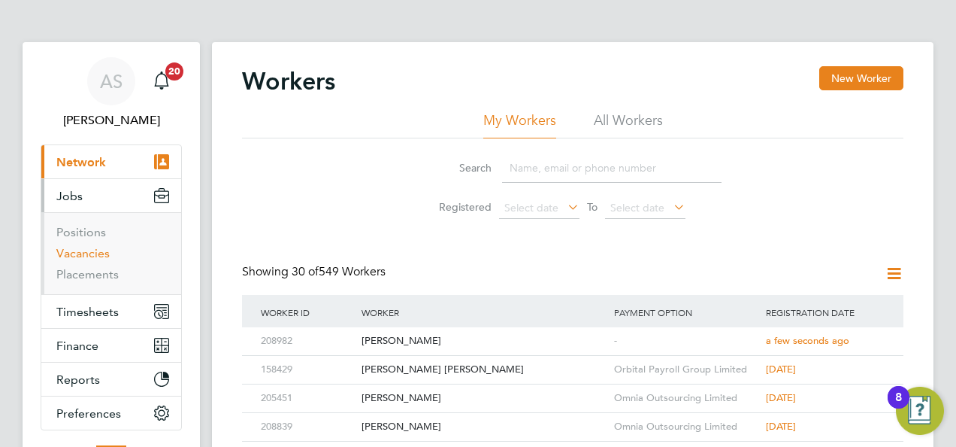
click at [85, 250] on link "Vacancies" at bounding box center [82, 253] width 53 height 14
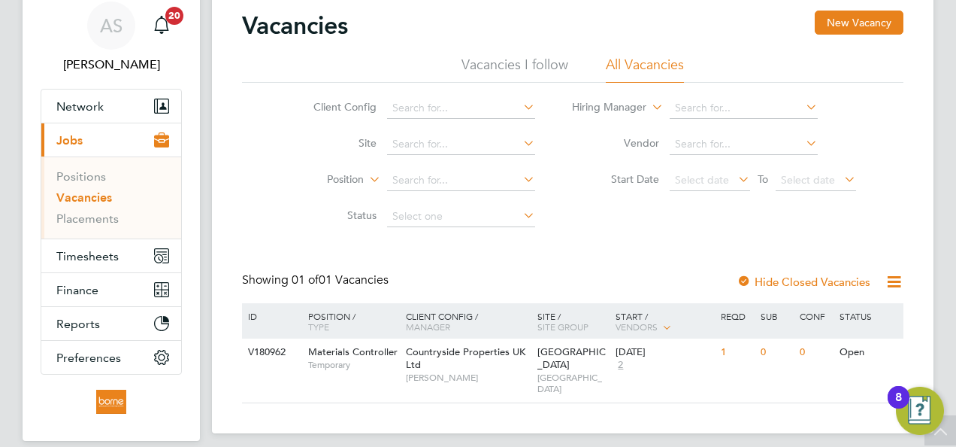
scroll to position [37, 0]
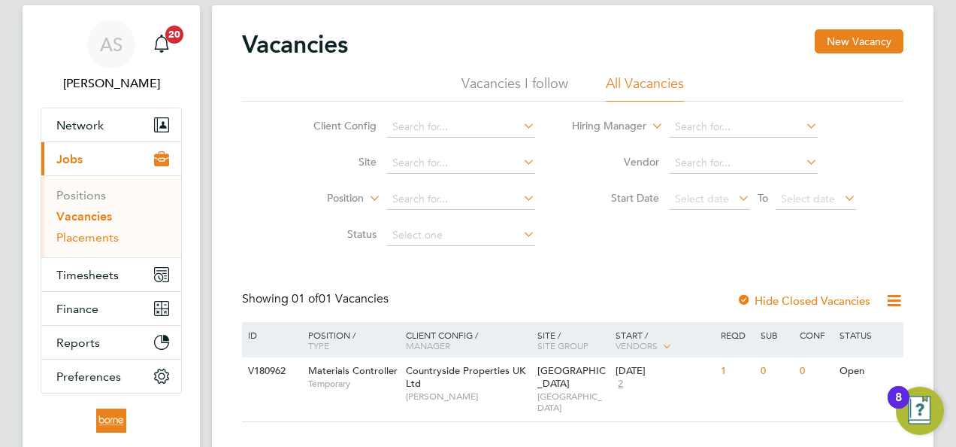
click at [98, 240] on link "Placements" at bounding box center [87, 237] width 62 height 14
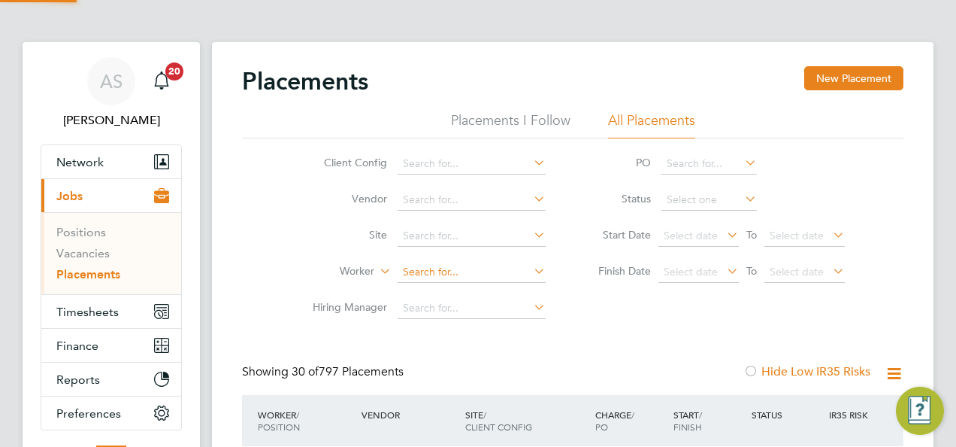
click at [438, 272] on input at bounding box center [472, 272] width 148 height 21
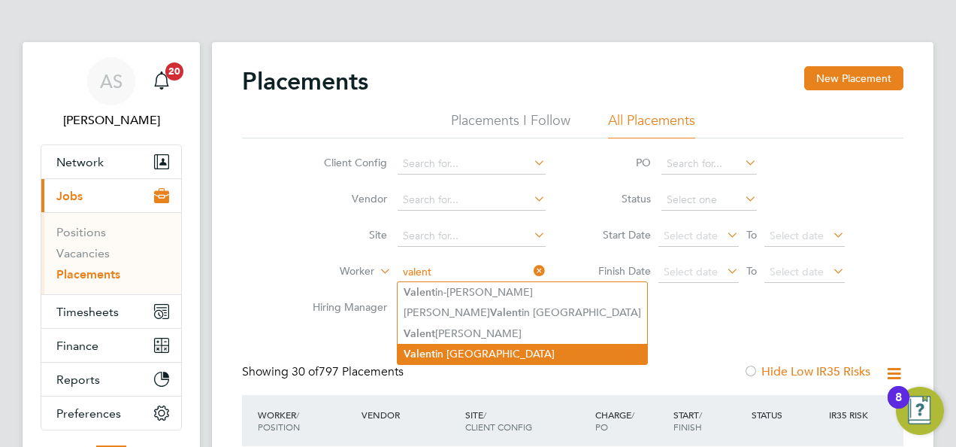
click at [481, 354] on li "Valent in Pislaru" at bounding box center [523, 354] width 250 height 20
type input "[PERSON_NAME]"
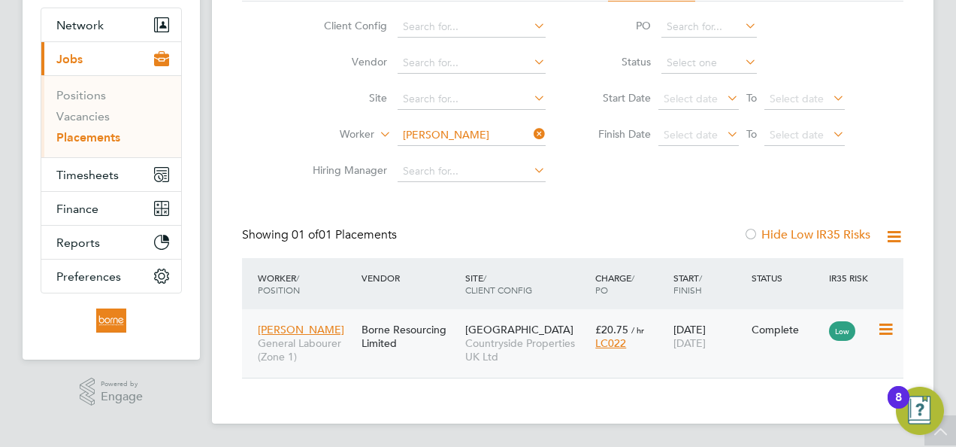
click at [540, 356] on span "Countryside Properties UK Ltd" at bounding box center [526, 349] width 123 height 27
